Goal: Answer question/provide support

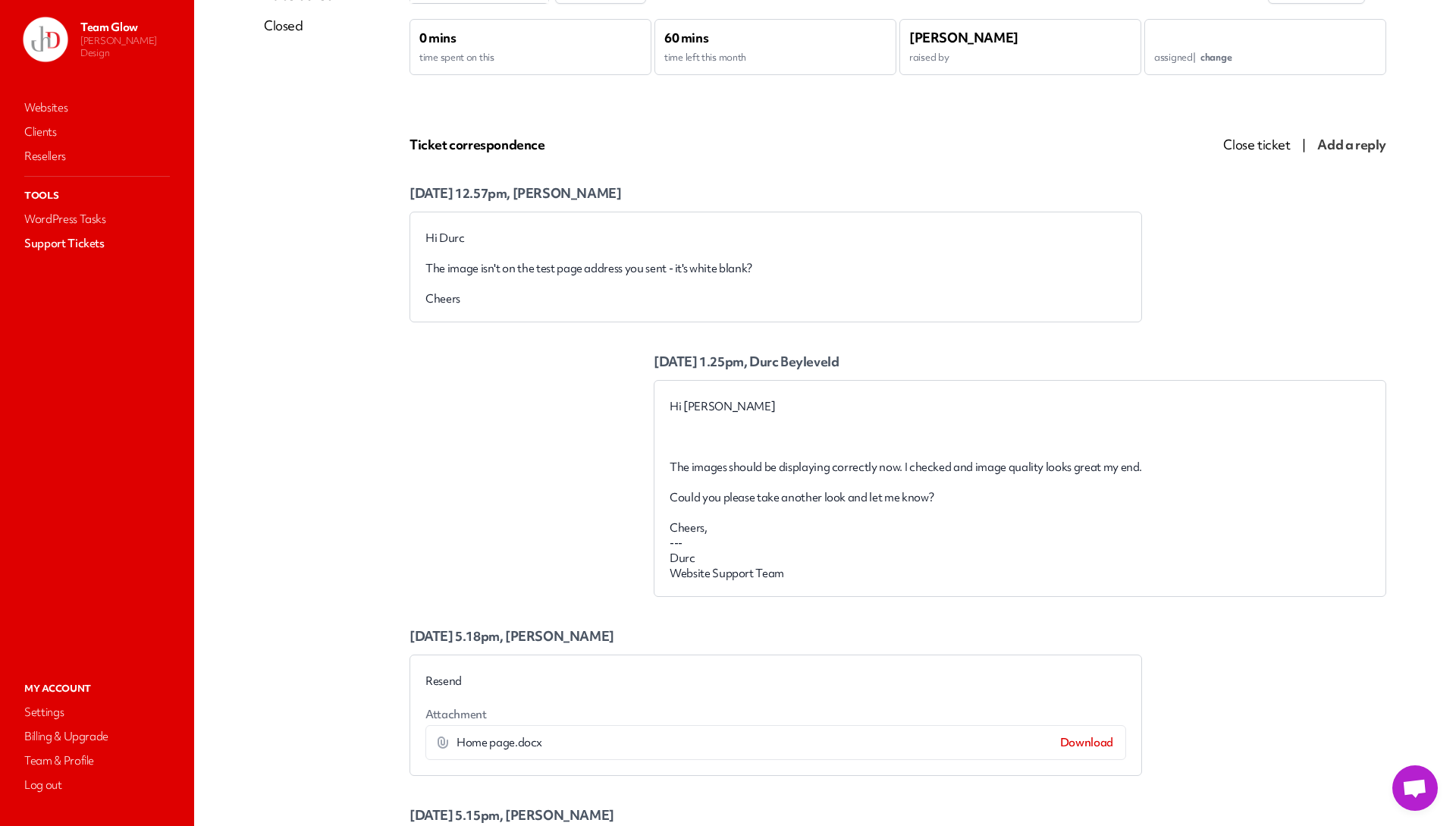
scroll to position [151, 0]
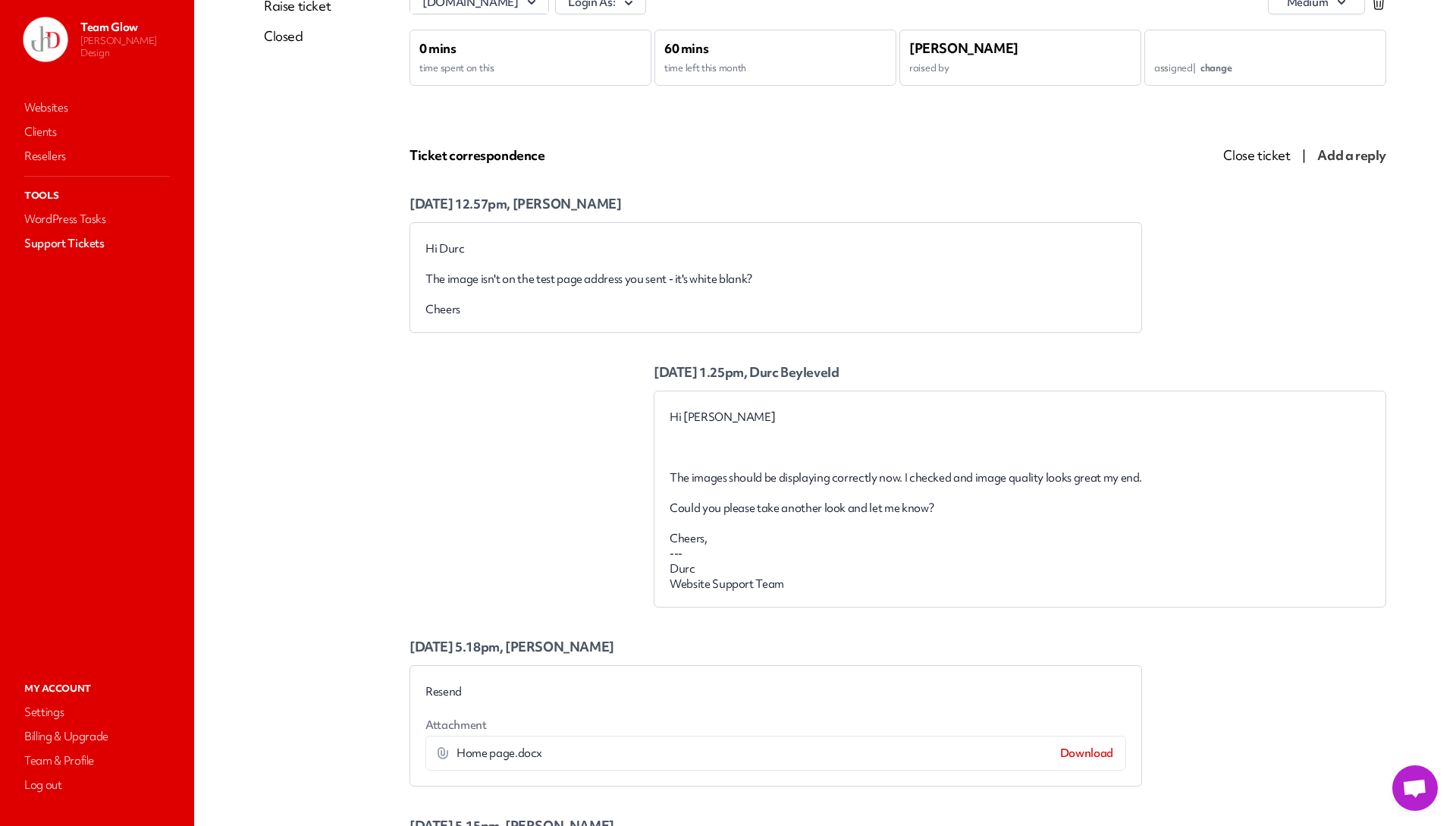
click at [1317, 154] on span "Add a reply" at bounding box center [1351, 155] width 69 height 17
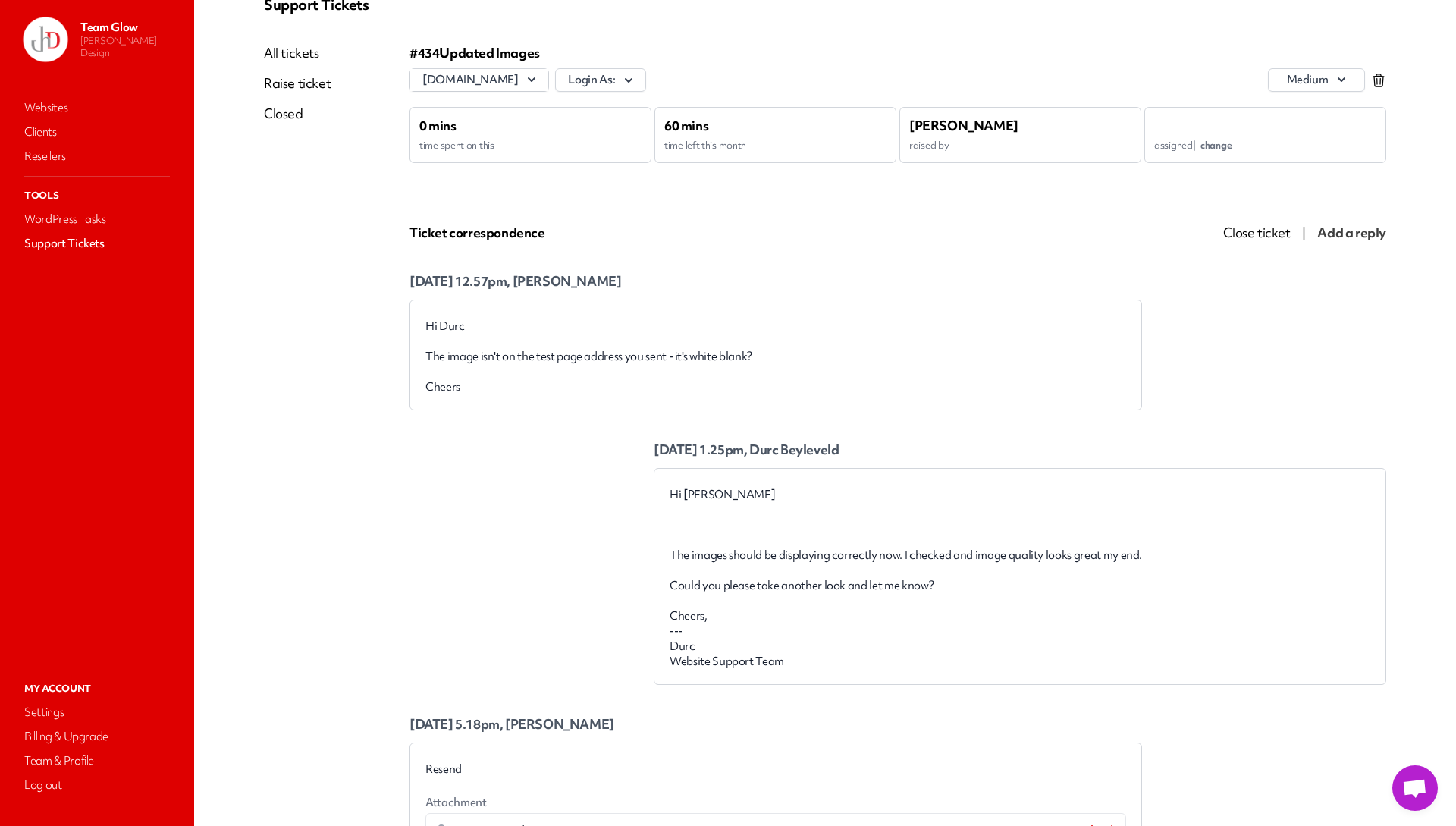
scroll to position [0, 0]
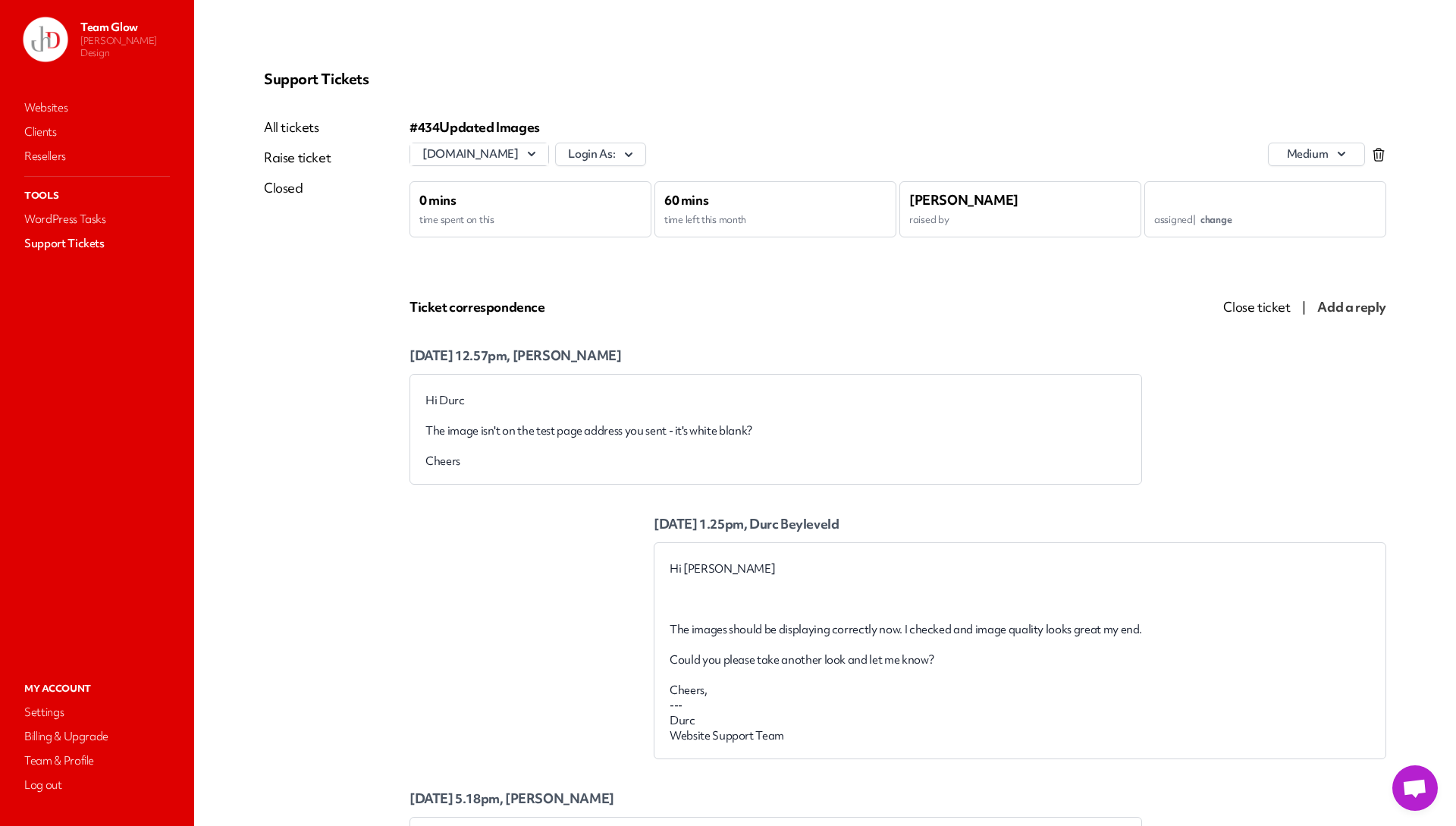
click at [1337, 310] on span "Add a reply" at bounding box center [1351, 307] width 69 height 17
click at [653, 322] on div "[DATE] 12.57pm, [PERSON_NAME] Hi Durc The image isn't on the test page address …" at bounding box center [775, 401] width 732 height 168
click at [1332, 312] on span "Add a reply" at bounding box center [1351, 307] width 69 height 17
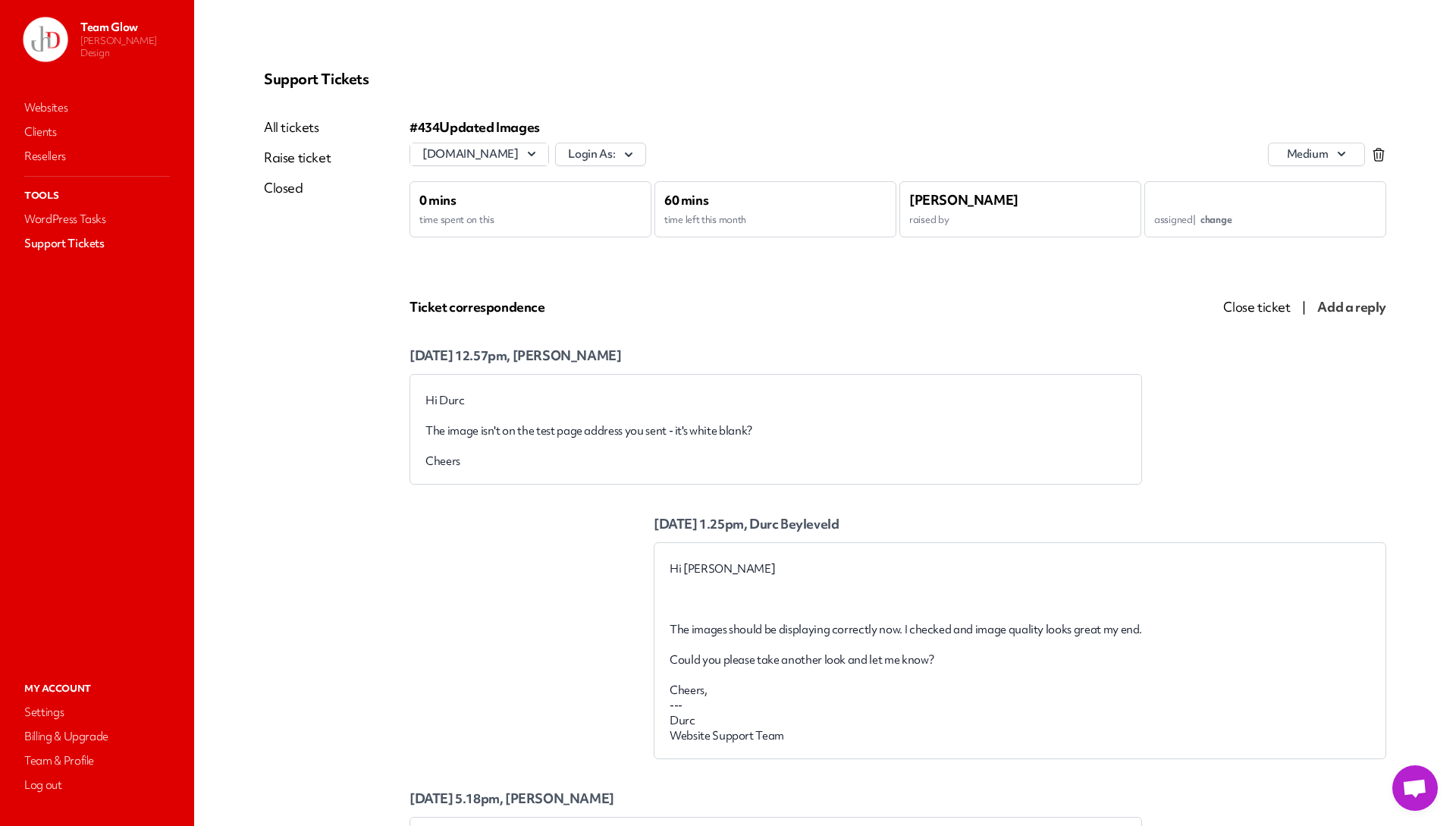
click at [1204, 217] on span "change" at bounding box center [1216, 219] width 31 height 13
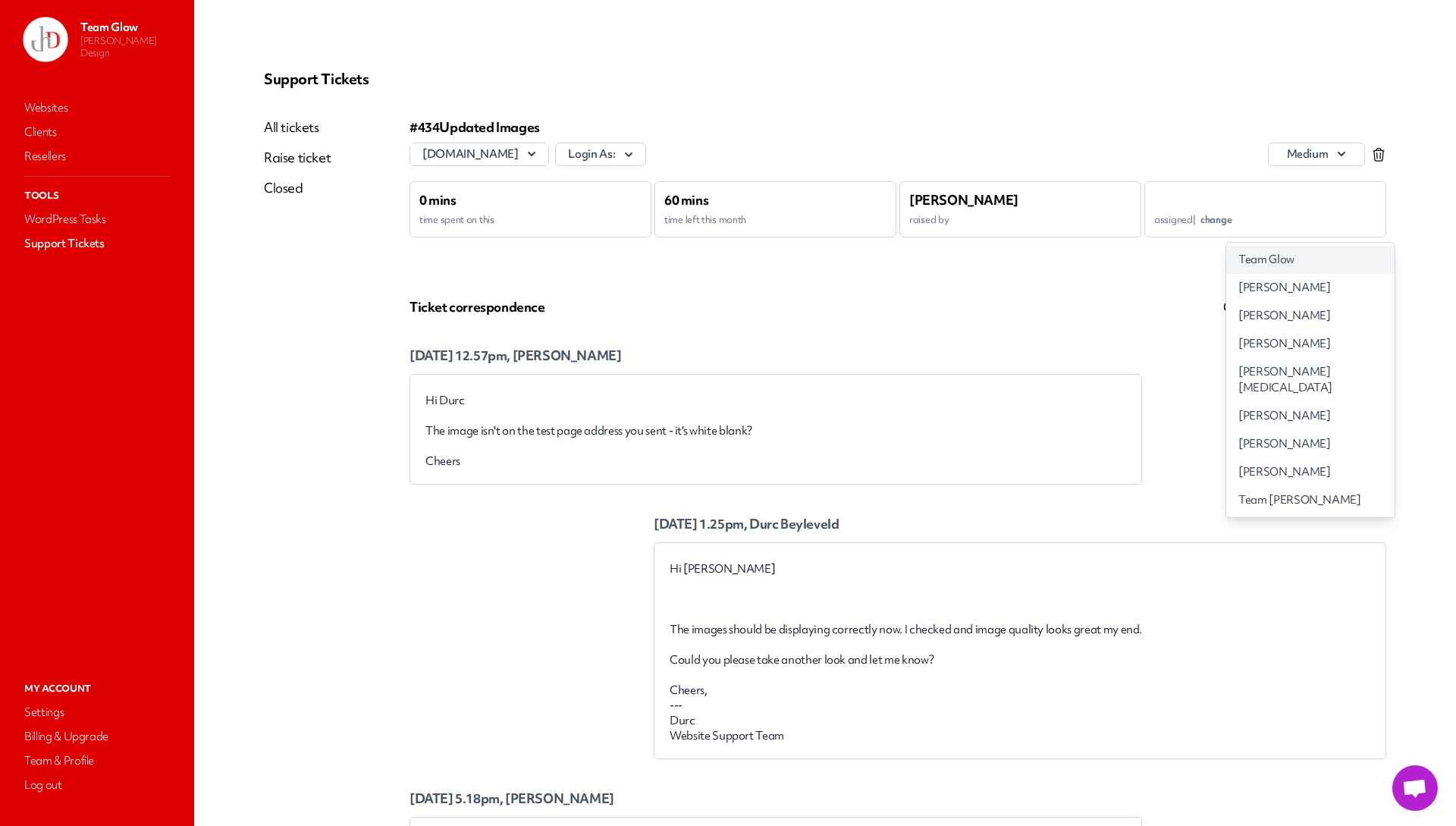
click at [1257, 260] on span "Team Glow" at bounding box center [1266, 260] width 56 height 16
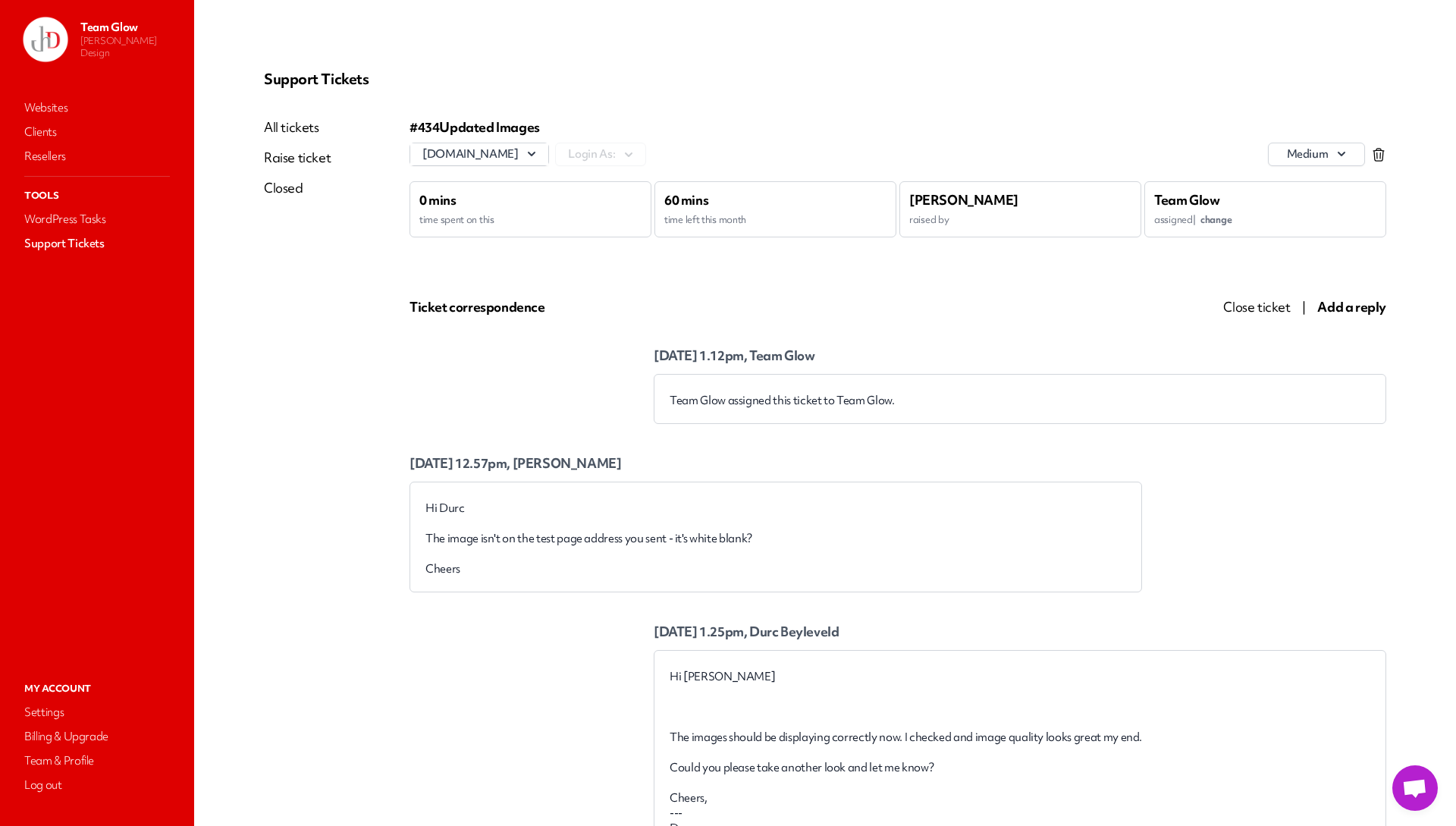
click at [1320, 309] on span "Add a reply" at bounding box center [1351, 307] width 69 height 17
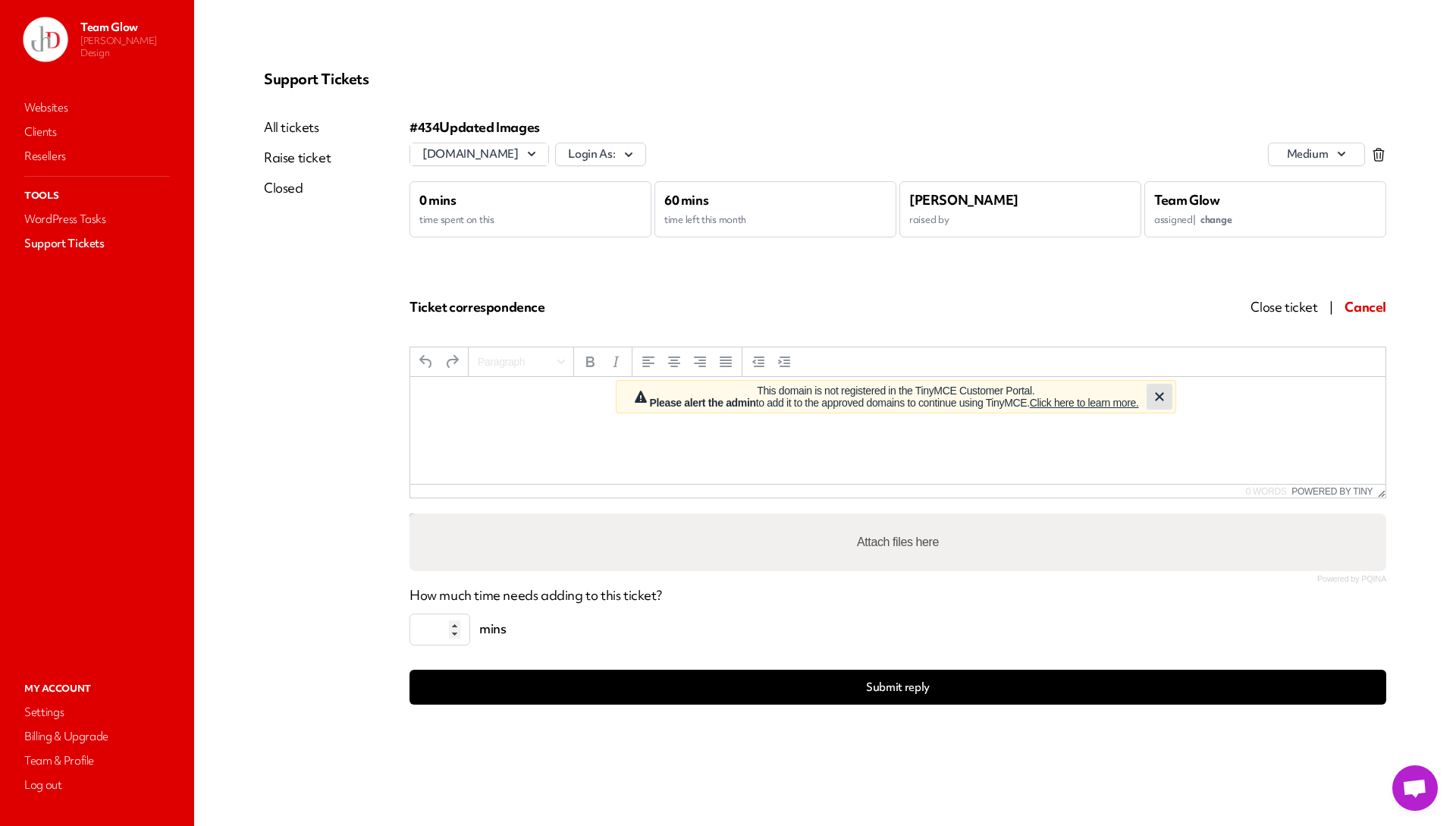
click at [1169, 395] on icon "Close" at bounding box center [1159, 396] width 18 height 18
click at [474, 409] on html at bounding box center [897, 397] width 976 height 41
drag, startPoint x: 538, startPoint y: 422, endPoint x: 495, endPoint y: 400, distance: 48.3
click at [538, 418] on html at bounding box center [897, 397] width 976 height 41
click at [468, 395] on p "Rich Text Area. Press ALT-0 for help." at bounding box center [897, 397] width 951 height 16
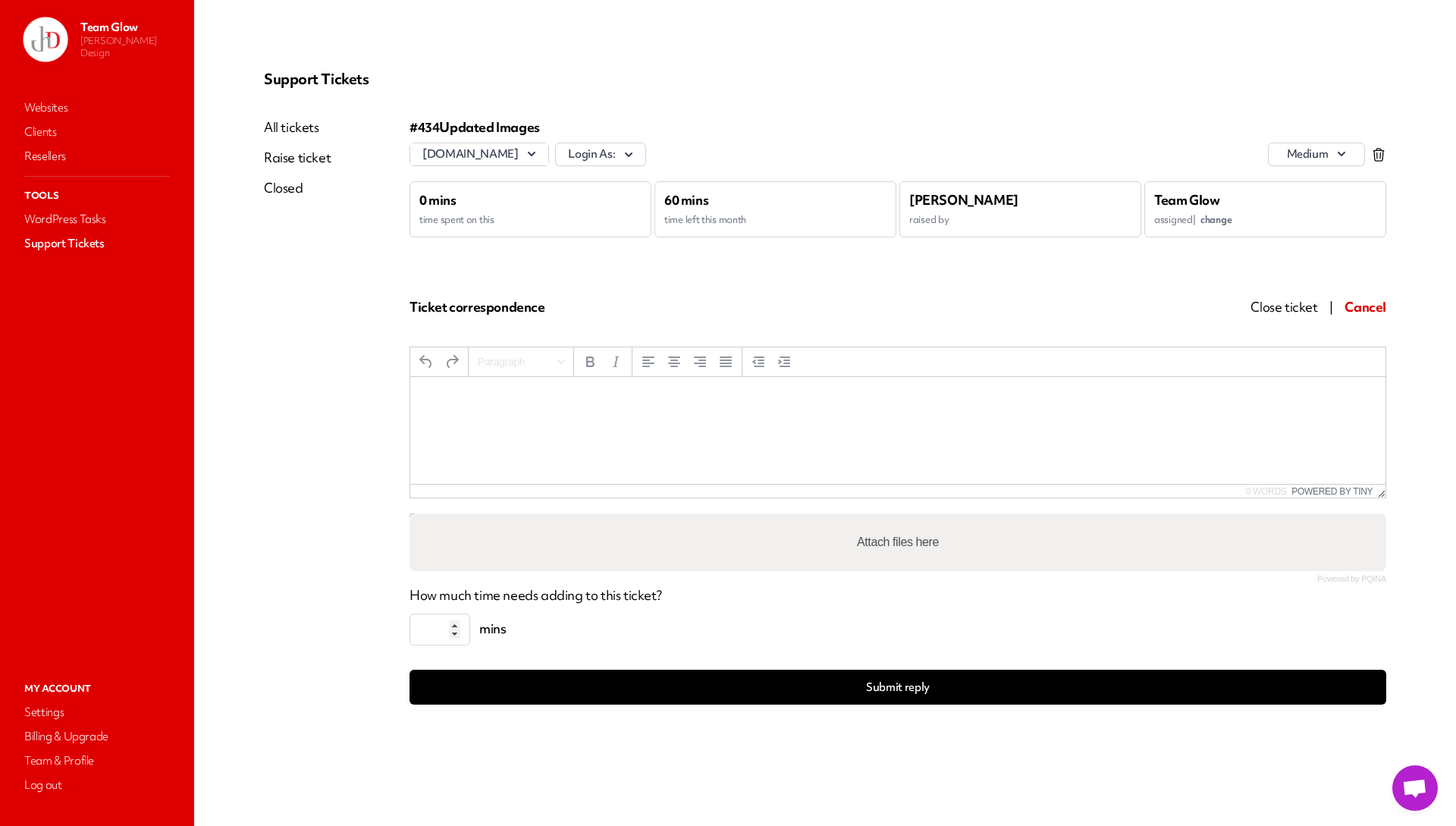
click at [441, 404] on p "Rich Text Area. Press ALT-0 for help." at bounding box center [897, 397] width 951 height 16
drag, startPoint x: 441, startPoint y: 404, endPoint x: 535, endPoint y: 437, distance: 99.6
click at [457, 417] on html at bounding box center [897, 397] width 976 height 41
drag, startPoint x: 535, startPoint y: 437, endPoint x: 607, endPoint y: 469, distance: 78.8
click at [544, 418] on html at bounding box center [897, 397] width 976 height 41
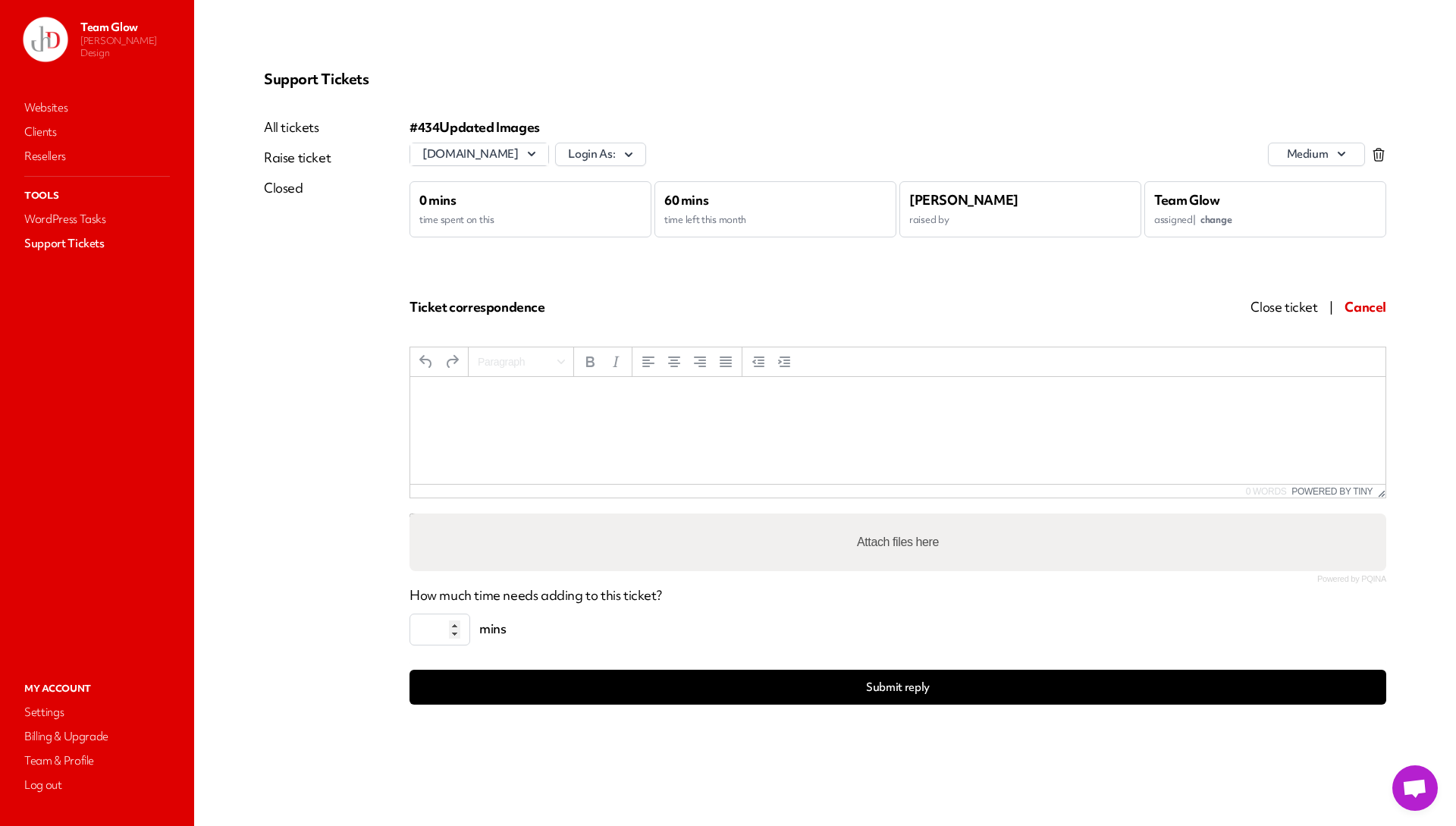
click at [607, 418] on html at bounding box center [897, 397] width 976 height 41
drag, startPoint x: 550, startPoint y: 482, endPoint x: 502, endPoint y: 480, distance: 48.0
click at [549, 418] on html at bounding box center [897, 397] width 976 height 41
drag, startPoint x: 502, startPoint y: 480, endPoint x: 434, endPoint y: 464, distance: 69.9
click at [482, 418] on html at bounding box center [897, 397] width 976 height 41
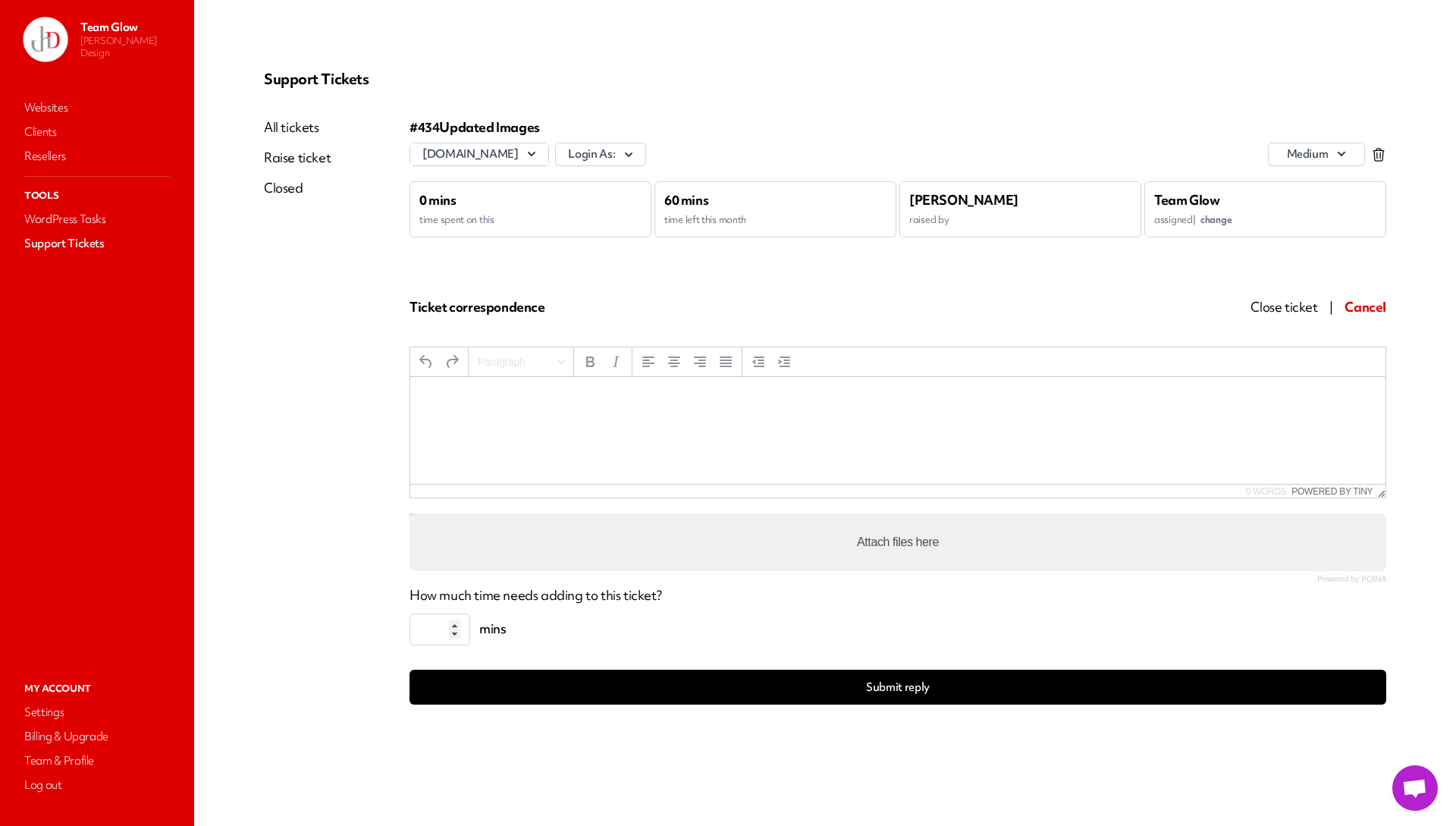
click at [1369, 312] on span "Cancel" at bounding box center [1365, 307] width 42 height 17
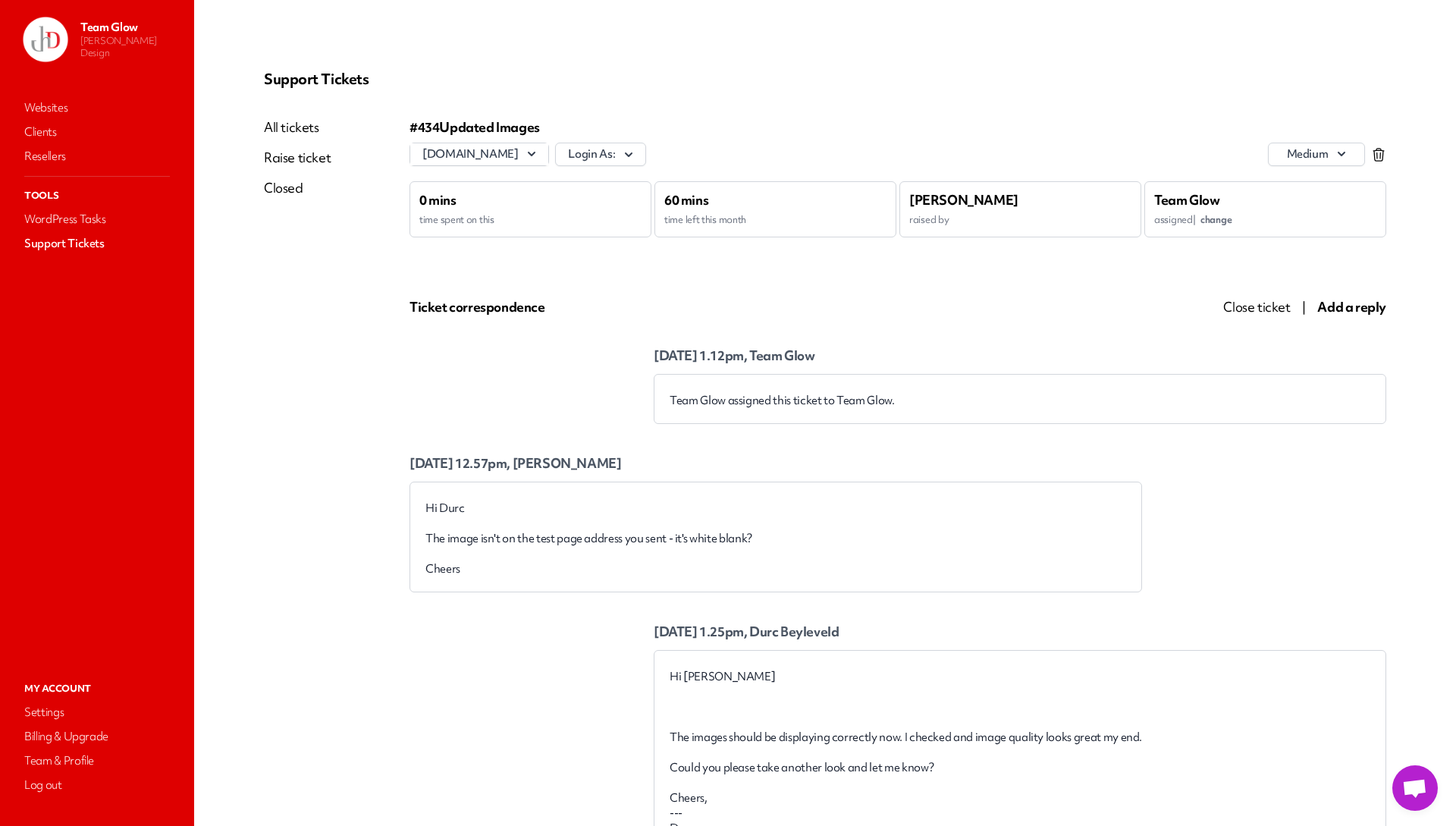
click at [1334, 304] on span "Add a reply" at bounding box center [1351, 307] width 69 height 17
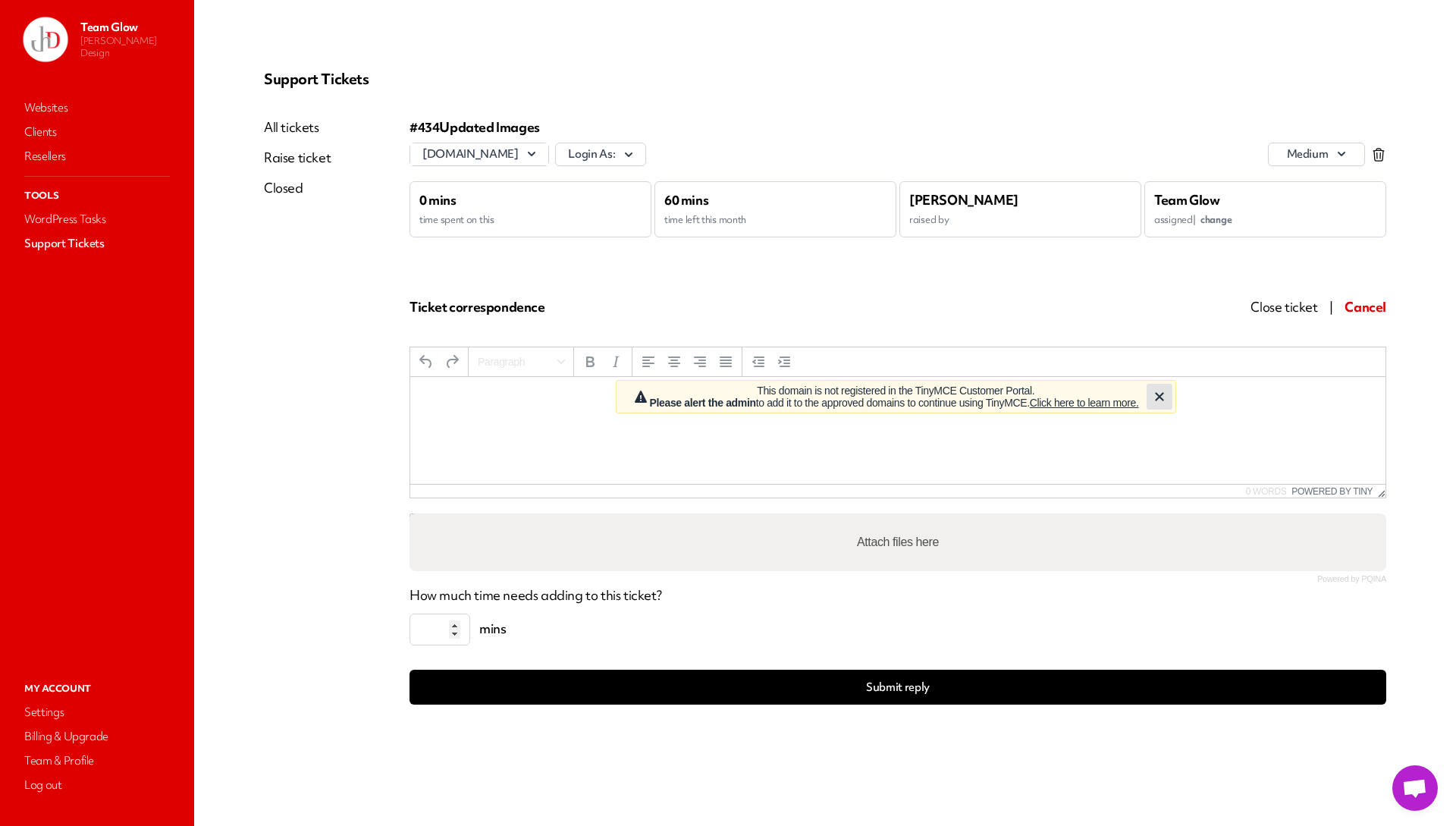
click at [1163, 396] on icon "Close" at bounding box center [1159, 396] width 9 height 9
click at [619, 400] on p "Rich Text Area. Press ALT-0 for help." at bounding box center [897, 397] width 951 height 16
click at [1367, 306] on span "Cancel" at bounding box center [1365, 307] width 42 height 17
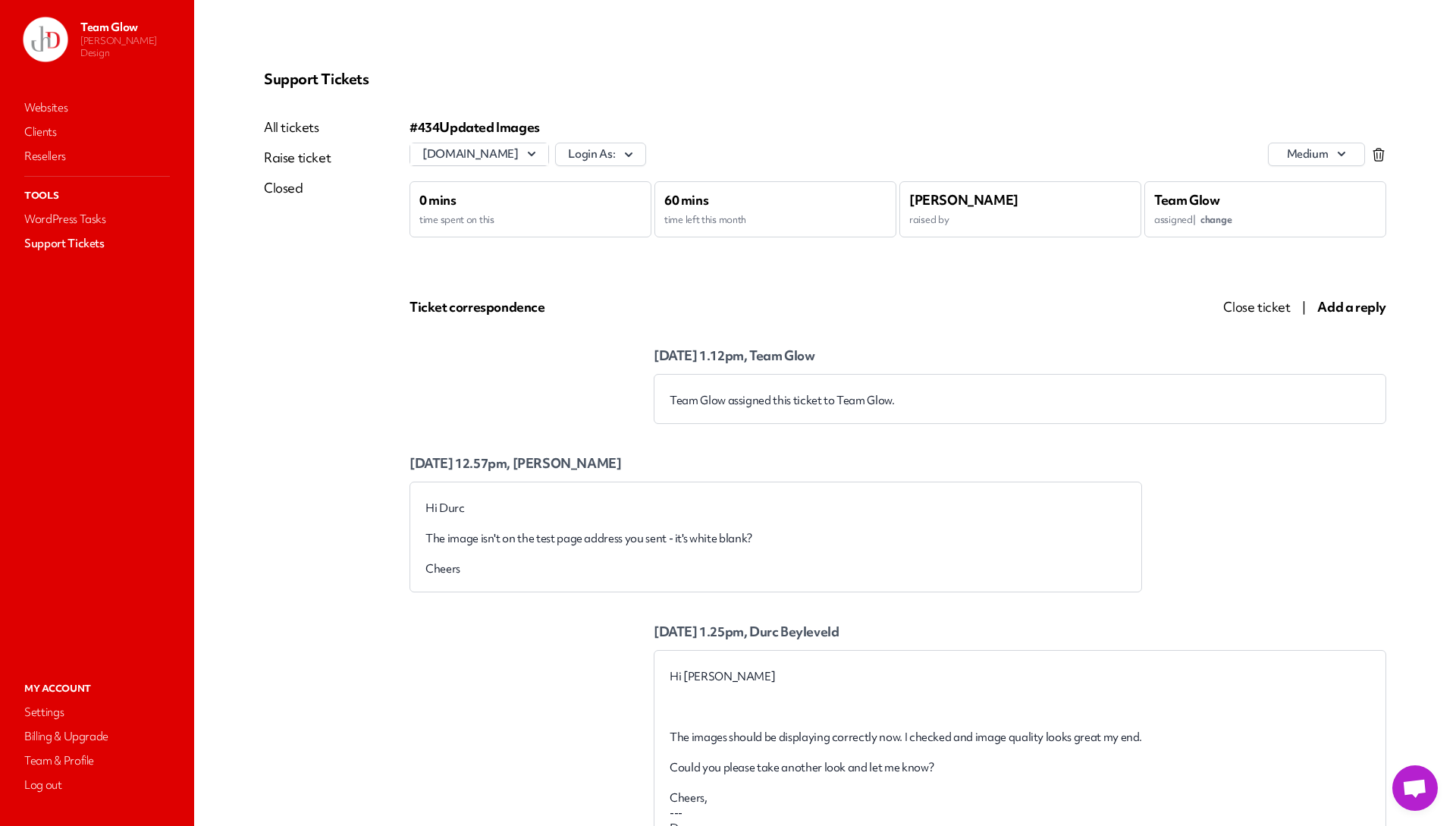
click at [1211, 221] on span "change" at bounding box center [1216, 219] width 31 height 13
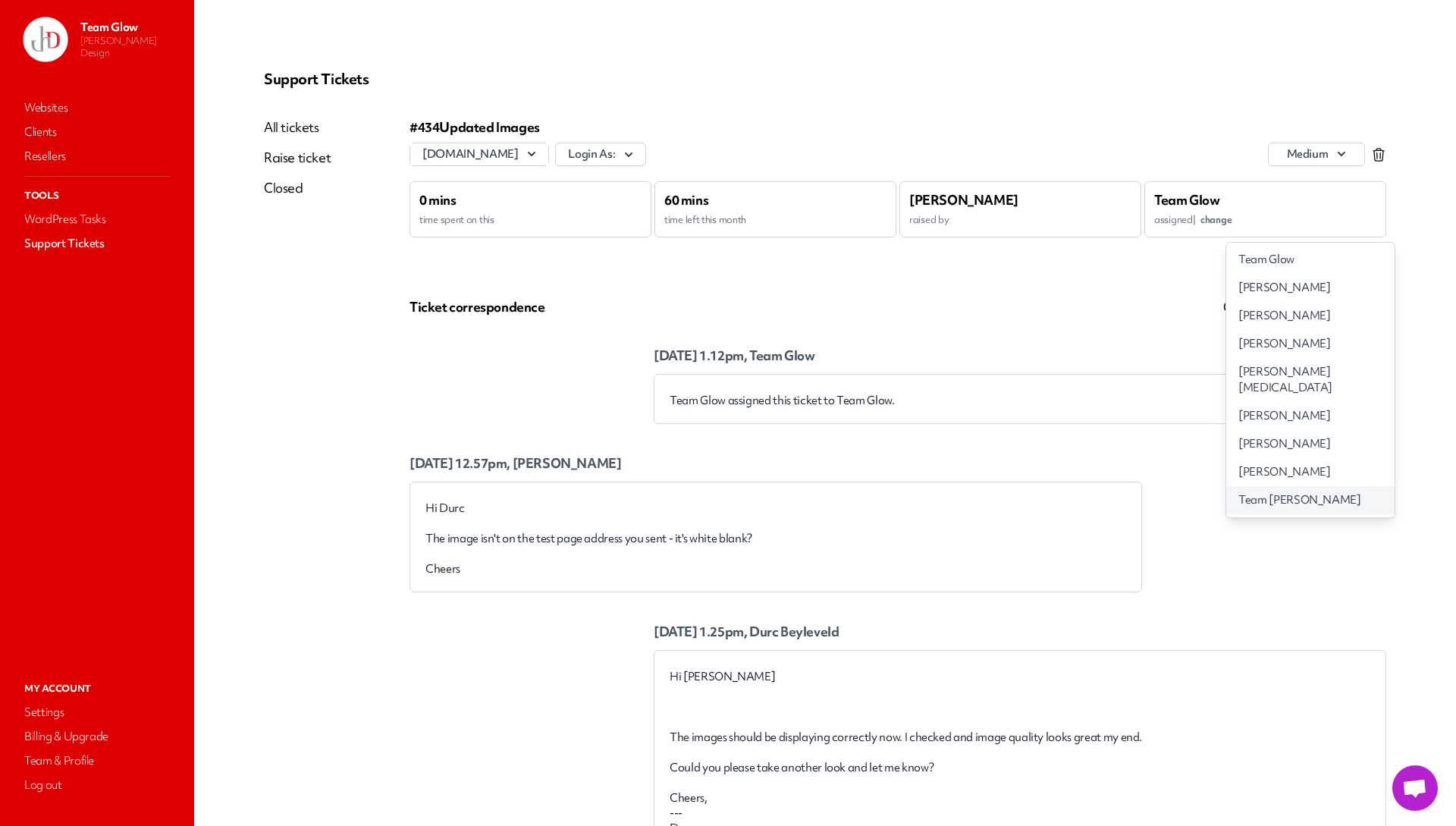
click at [1259, 493] on span "Team [PERSON_NAME]" at bounding box center [1300, 500] width 123 height 16
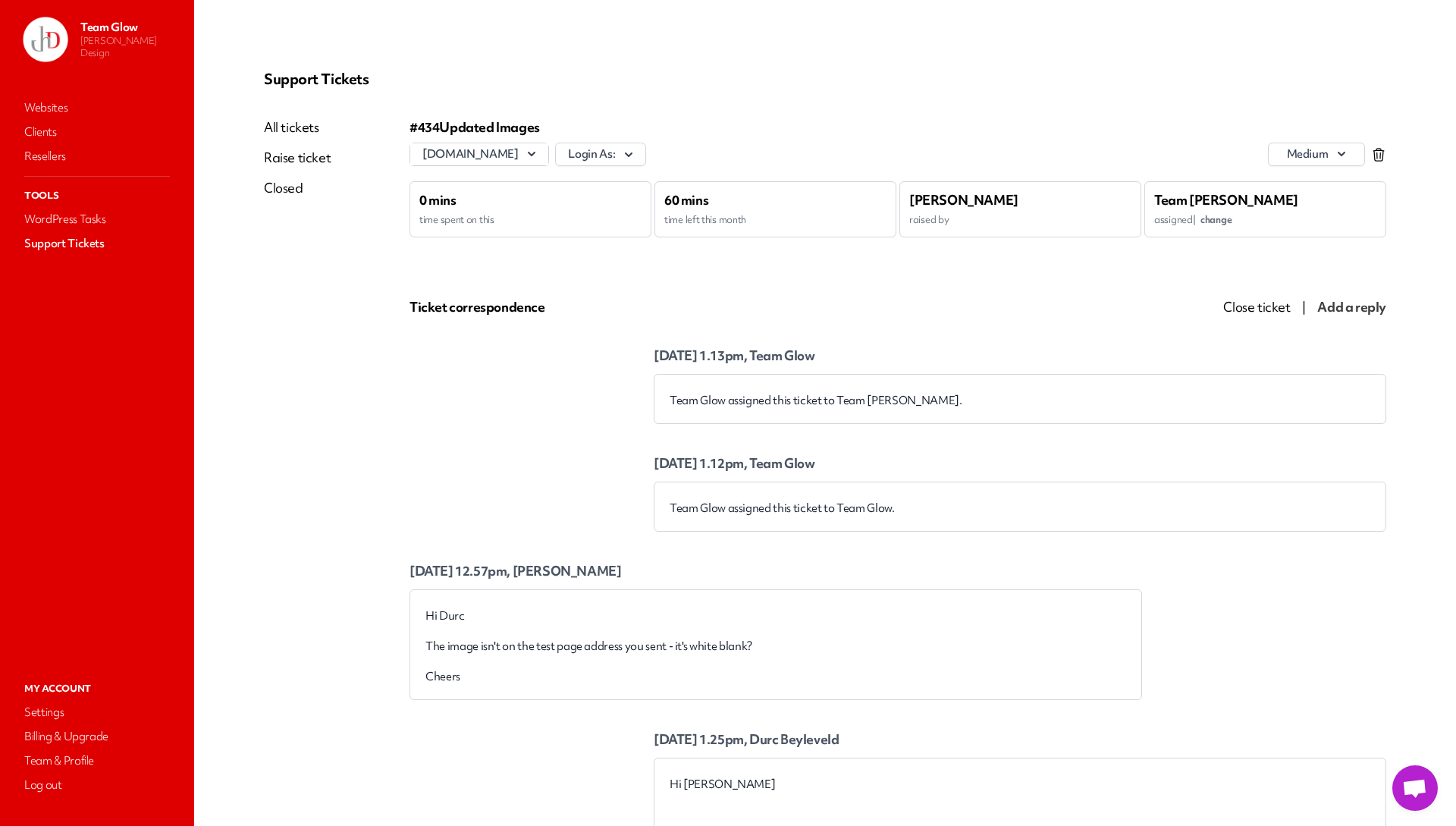
click at [1222, 213] on span "change" at bounding box center [1216, 219] width 31 height 13
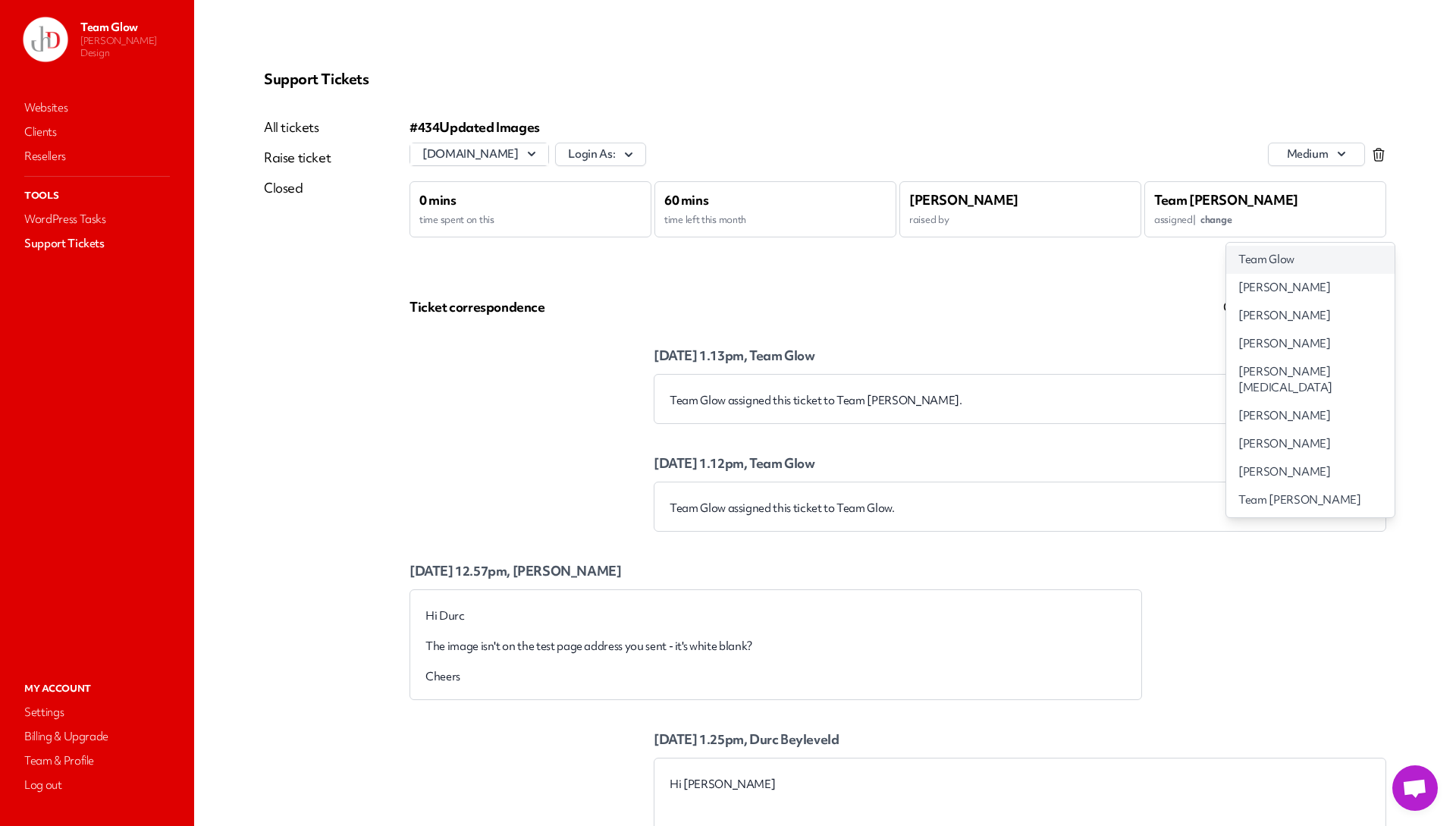
click at [1239, 262] on span "Team Glow" at bounding box center [1266, 260] width 56 height 16
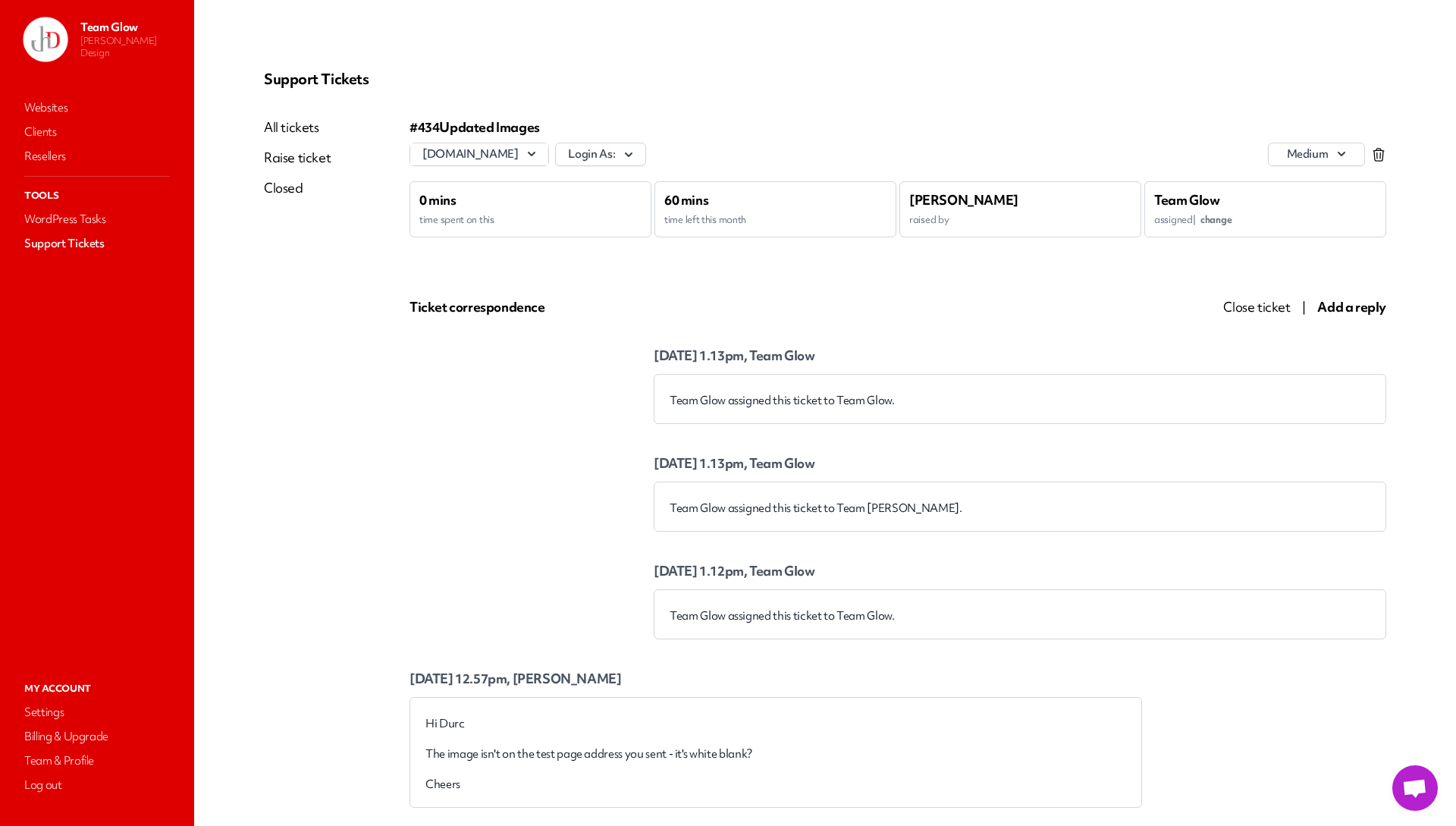
click at [1337, 309] on span "Add a reply" at bounding box center [1351, 307] width 69 height 17
click at [1330, 312] on span "Add a reply" at bounding box center [1351, 307] width 69 height 17
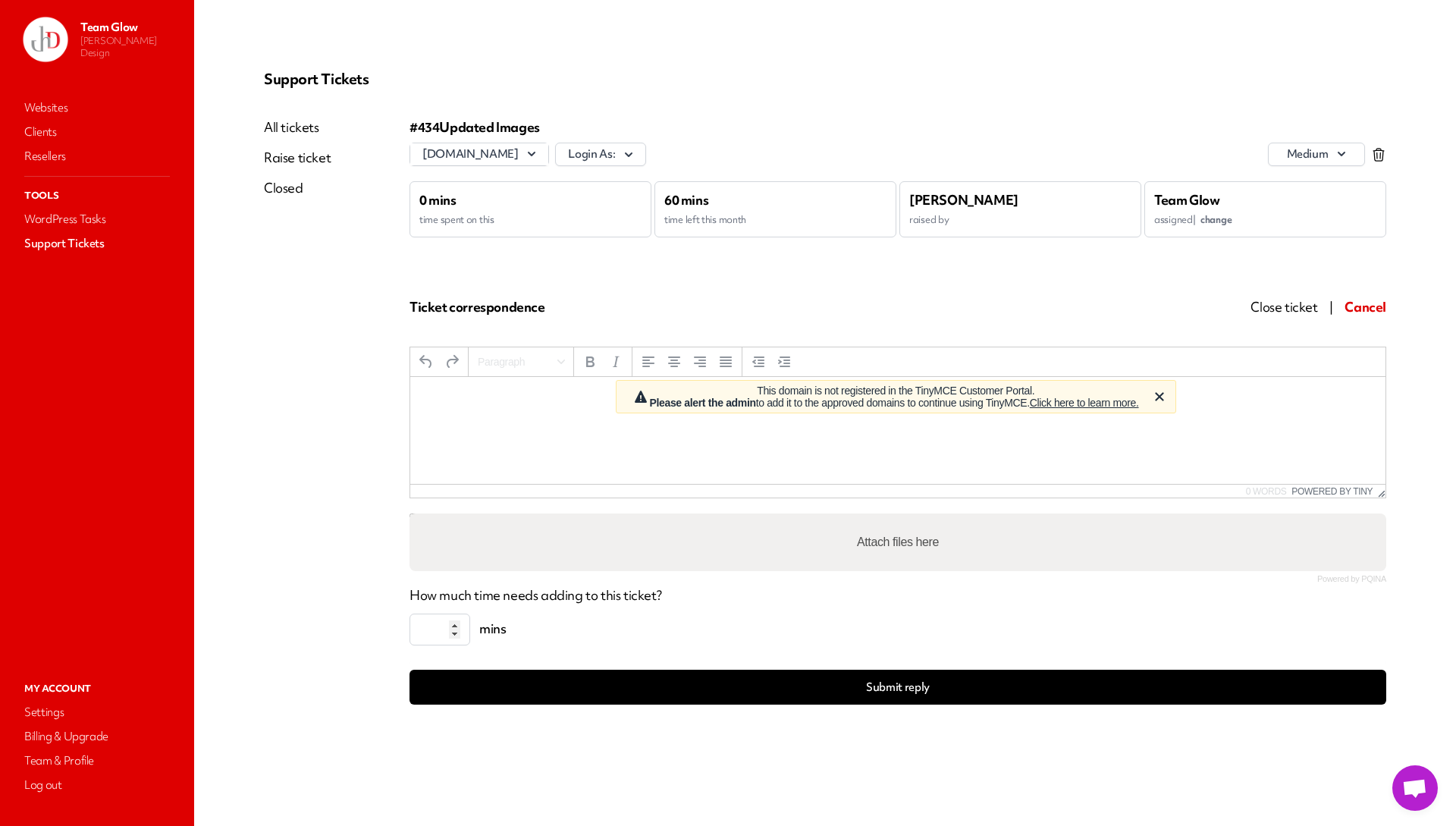
click at [1369, 305] on span "Cancel" at bounding box center [1365, 307] width 42 height 17
